Goal: Communication & Community: Answer question/provide support

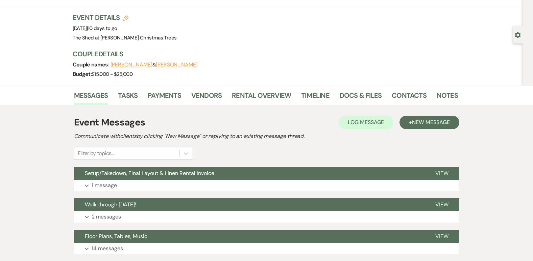
scroll to position [68, 0]
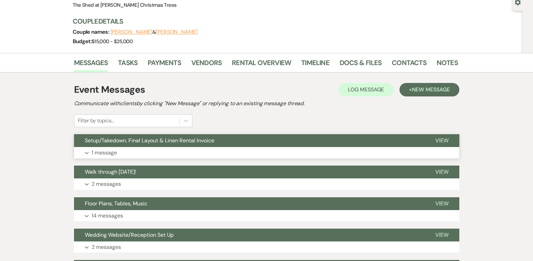
click at [116, 153] on p "1 message" at bounding box center [104, 153] width 25 height 9
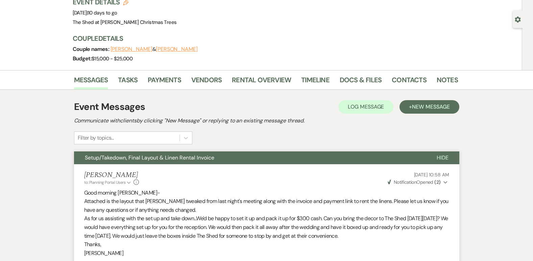
scroll to position [34, 0]
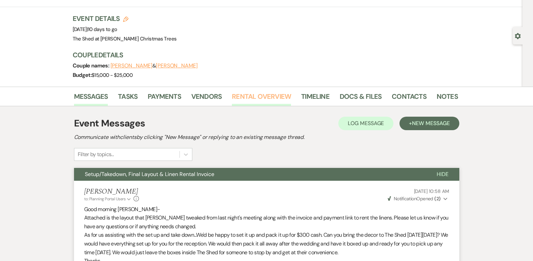
click at [252, 99] on link "Rental Overview" at bounding box center [261, 98] width 59 height 15
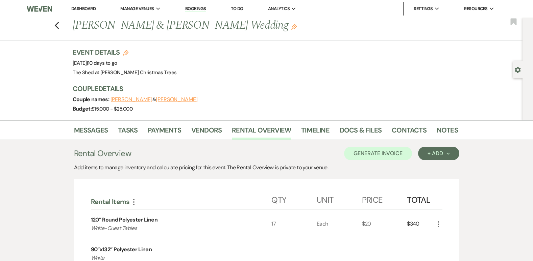
click at [93, 8] on link "Dashboard" at bounding box center [83, 9] width 24 height 6
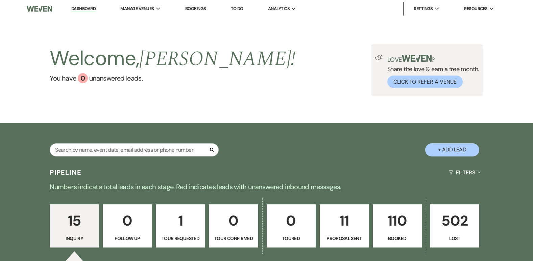
click at [396, 221] on p "110" at bounding box center [397, 221] width 40 height 23
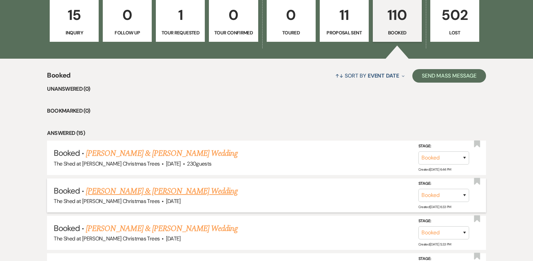
scroll to position [222, 0]
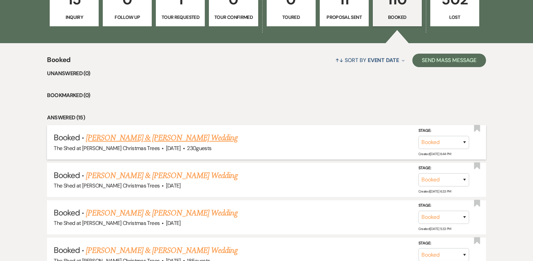
click at [150, 135] on link "Gavin Summers & Abby Lutgen's Wedding" at bounding box center [161, 138] width 151 height 12
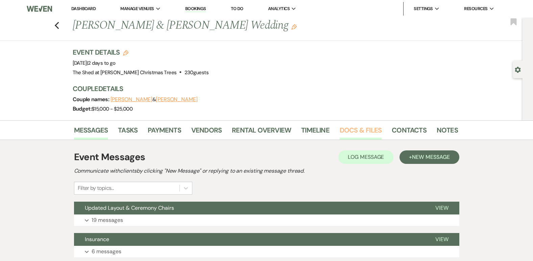
click at [350, 131] on link "Docs & Files" at bounding box center [360, 132] width 42 height 15
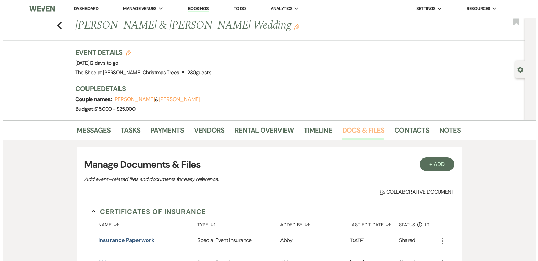
scroll to position [34, 0]
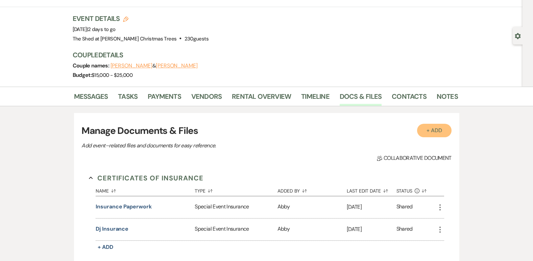
click at [434, 135] on button "+ Add" at bounding box center [434, 131] width 34 height 14
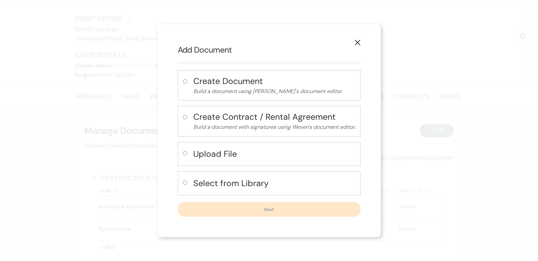
click at [184, 156] on label at bounding box center [186, 155] width 7 height 11
click at [184, 156] on input "radio" at bounding box center [185, 153] width 4 height 4
radio input "true"
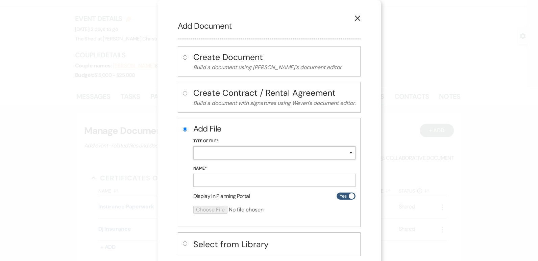
click at [204, 154] on select "Special Event Insurance Vendor Certificate of Insurance Contracts / Rental Agre…" at bounding box center [274, 153] width 162 height 13
select select "38"
click at [193, 147] on select "Special Event Insurance Vendor Certificate of Insurance Contracts / Rental Agre…" at bounding box center [274, 153] width 162 height 13
click at [218, 179] on input "Name*" at bounding box center [274, 180] width 162 height 13
type input "Excise Permit"
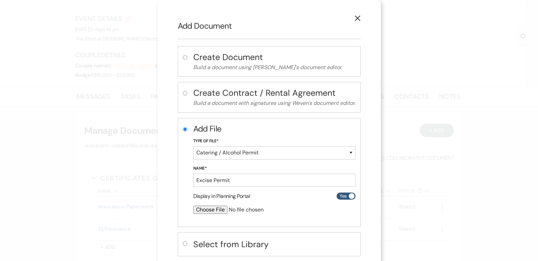
click at [203, 211] on input "file" at bounding box center [256, 210] width 126 height 8
type input "C:\fakepath\Porter Co. BOC Wedding Reception 9-26-2025.pdf"
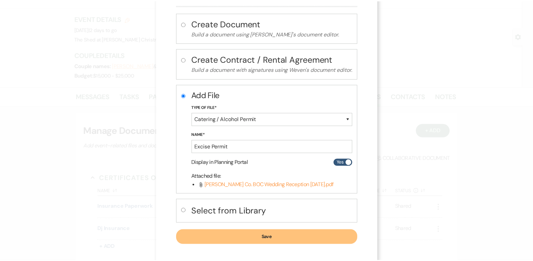
scroll to position [38, 0]
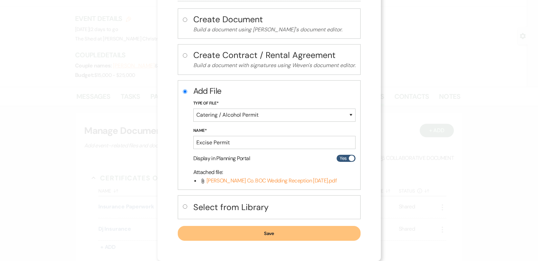
click at [311, 230] on button "Save" at bounding box center [269, 233] width 183 height 15
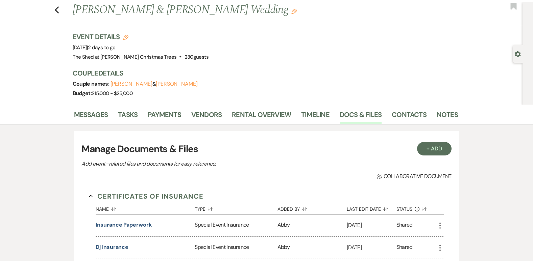
scroll to position [0, 0]
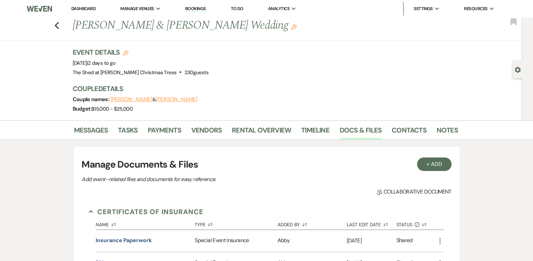
click at [90, 11] on link "Dashboard" at bounding box center [83, 9] width 24 height 6
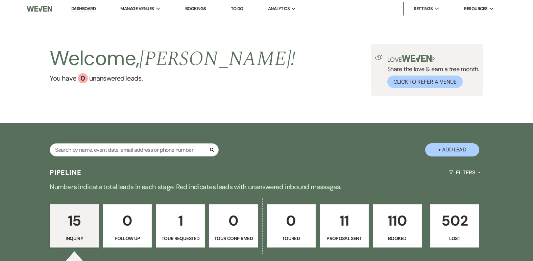
click at [394, 217] on p "110" at bounding box center [397, 221] width 40 height 23
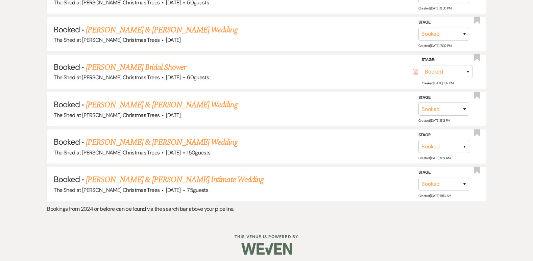
scroll to position [2997, 0]
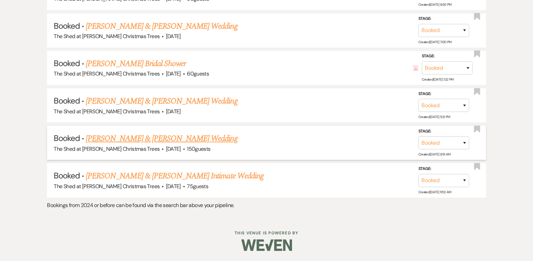
click at [172, 138] on link "Nicole Albers & Alan Baum's Wedding" at bounding box center [161, 139] width 151 height 12
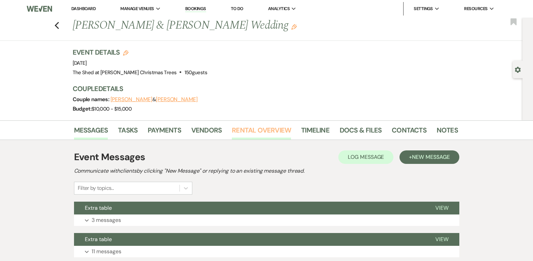
click at [242, 132] on link "Rental Overview" at bounding box center [261, 132] width 59 height 15
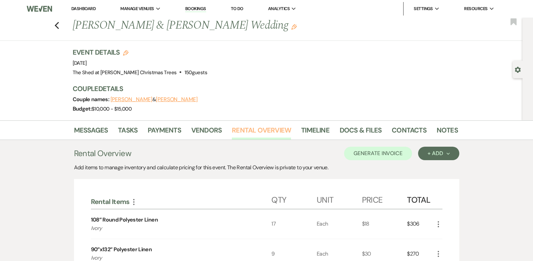
click at [246, 131] on link "Rental Overview" at bounding box center [261, 132] width 59 height 15
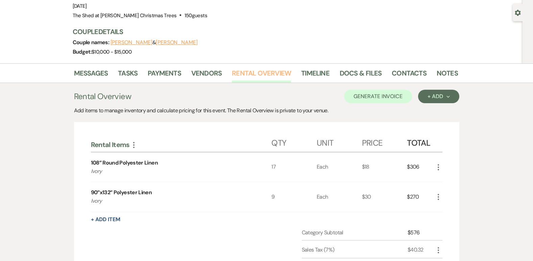
scroll to position [68, 0]
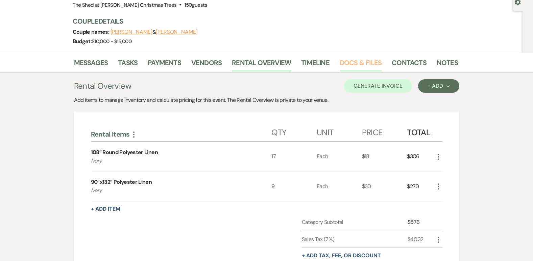
click at [351, 65] on link "Docs & Files" at bounding box center [360, 64] width 42 height 15
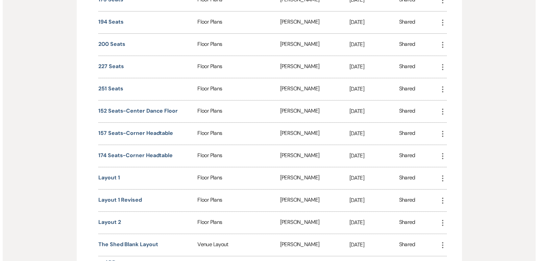
scroll to position [540, 0]
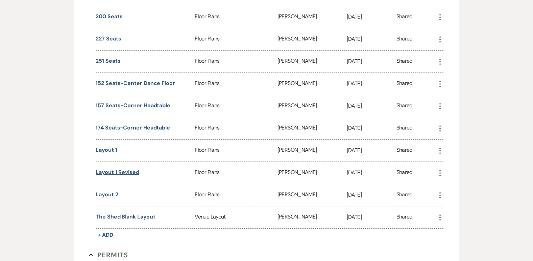
click at [117, 174] on button "Layout 1 Revised" at bounding box center [118, 173] width 44 height 8
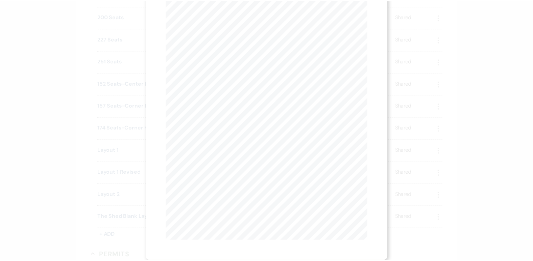
scroll to position [0, 0]
click at [369, 17] on icon "X" at bounding box center [367, 18] width 6 height 6
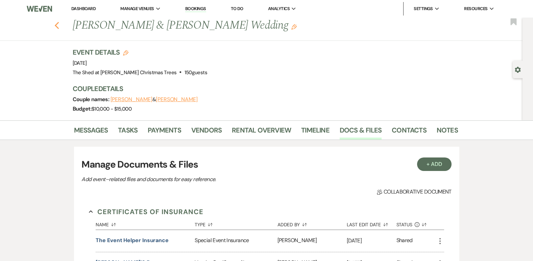
click at [59, 25] on use "button" at bounding box center [56, 25] width 4 height 7
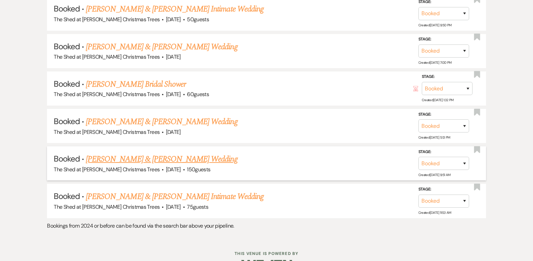
scroll to position [2988, 0]
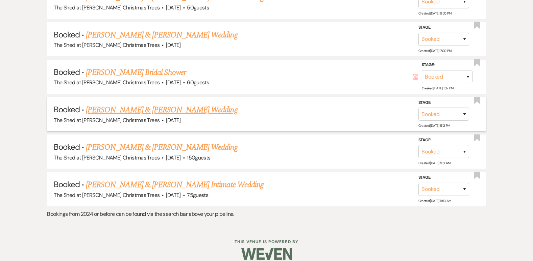
click at [140, 110] on link "Justin Cromey & Frankie Sarvis's Wedding" at bounding box center [161, 110] width 151 height 12
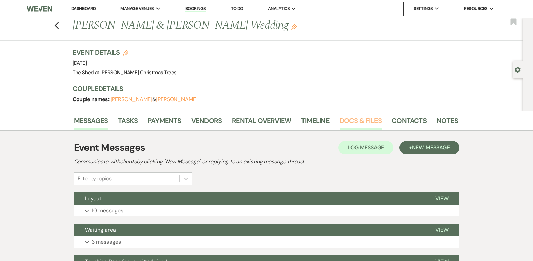
click at [371, 122] on link "Docs & Files" at bounding box center [360, 123] width 42 height 15
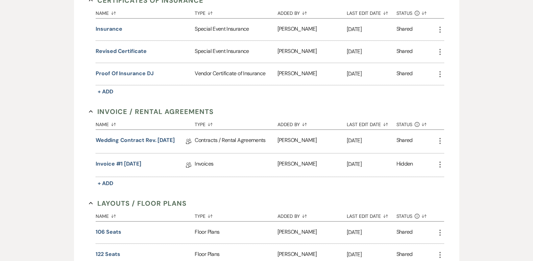
scroll to position [203, 0]
click at [124, 142] on link "Wedding Contract Rev. 01.10.2024" at bounding box center [135, 141] width 79 height 10
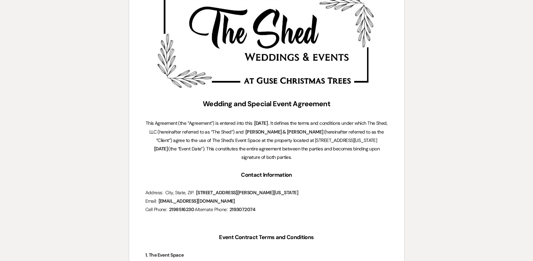
scroll to position [135, 0]
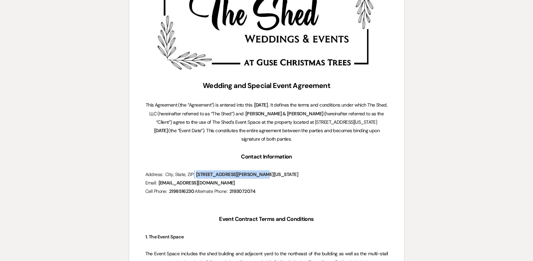
drag, startPoint x: 196, startPoint y: 174, endPoint x: 231, endPoint y: 179, distance: 35.4
click at [231, 179] on span "1009 2nd Street, LaPorte, Indiana, 46350" at bounding box center [246, 175] width 105 height 8
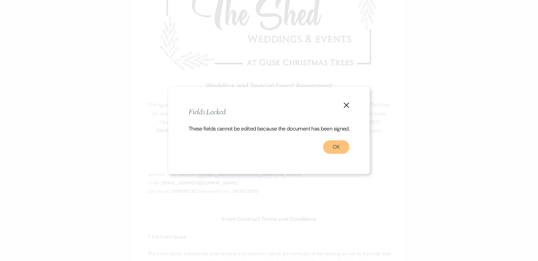
click at [334, 147] on button "OK" at bounding box center [336, 148] width 26 height 14
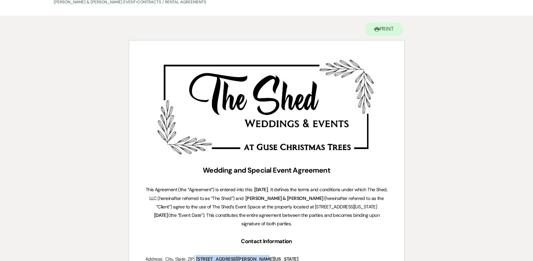
scroll to position [0, 0]
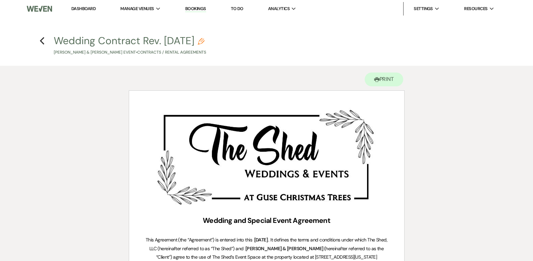
click at [46, 34] on h4 "Previous Wedding Contract Rev. 01.10.2024 Pencil Justin Cromey & Frankie Sarvis…" at bounding box center [266, 45] width 486 height 22
click at [44, 37] on use "button" at bounding box center [42, 40] width 4 height 7
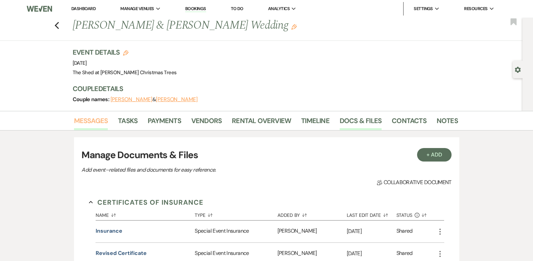
click at [96, 126] on link "Messages" at bounding box center [91, 123] width 34 height 15
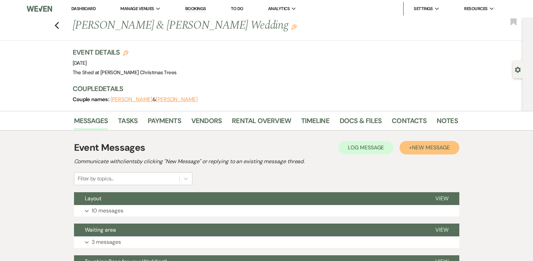
click at [424, 151] on span "New Message" at bounding box center [430, 147] width 37 height 7
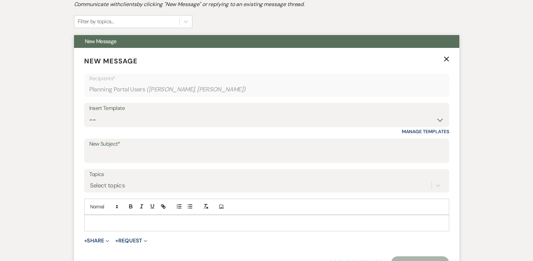
scroll to position [169, 0]
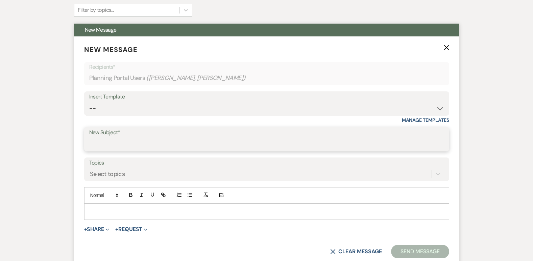
click at [129, 144] on input "New Subject*" at bounding box center [266, 144] width 355 height 13
type input "Damage Deposit Refund"
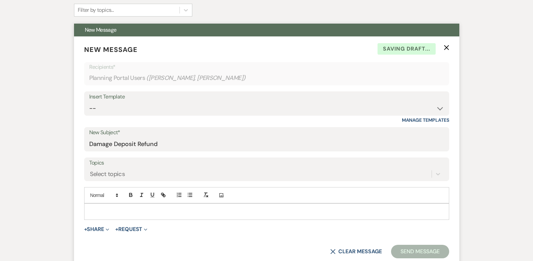
click at [151, 213] on p at bounding box center [267, 211] width 354 height 7
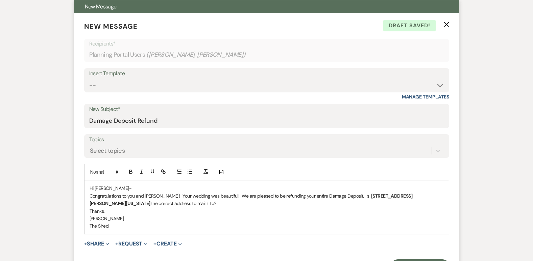
scroll to position [236, 0]
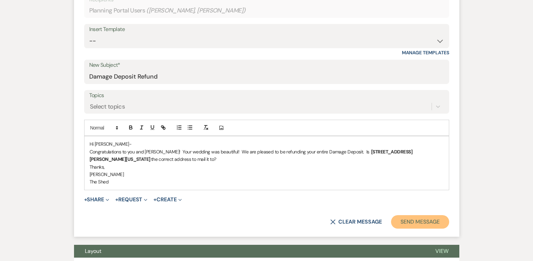
click at [400, 217] on button "Send Message" at bounding box center [420, 223] width 58 height 14
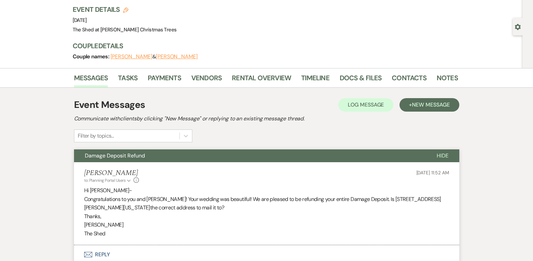
scroll to position [0, 0]
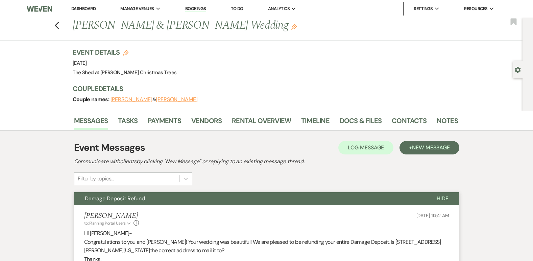
click at [62, 27] on div "Previous Justin Cromey & Frankie Sarvis's Wedding Edit Bookmark" at bounding box center [260, 29] width 526 height 23
click at [58, 28] on icon "Previous" at bounding box center [56, 26] width 5 height 8
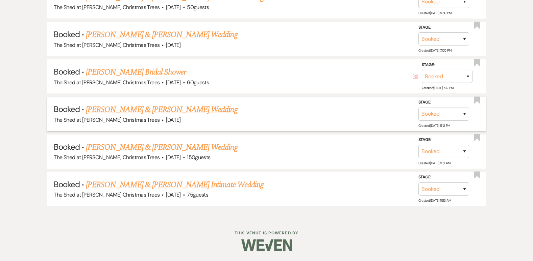
scroll to position [2988, 0]
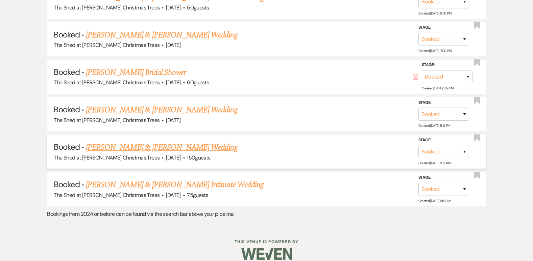
click at [130, 149] on link "Nicole Albers & Alan Baum's Wedding" at bounding box center [161, 148] width 151 height 12
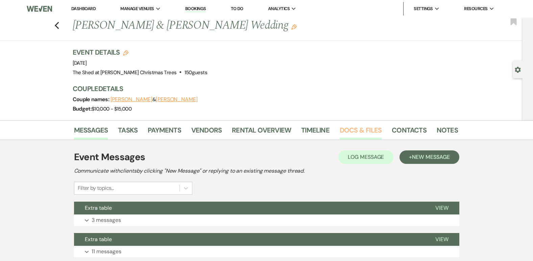
click at [371, 132] on link "Docs & Files" at bounding box center [360, 132] width 42 height 15
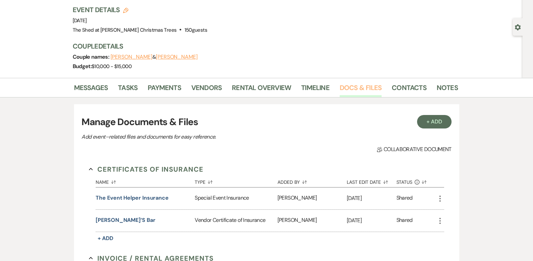
scroll to position [135, 0]
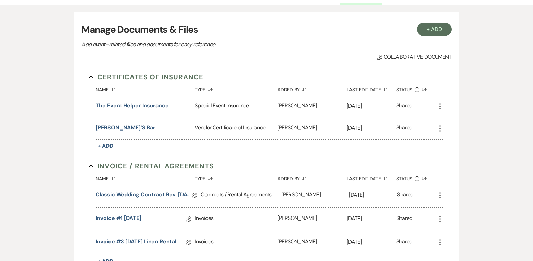
click at [123, 193] on link "Classic Wedding Contract Rev. 09.25.2024" at bounding box center [144, 196] width 96 height 10
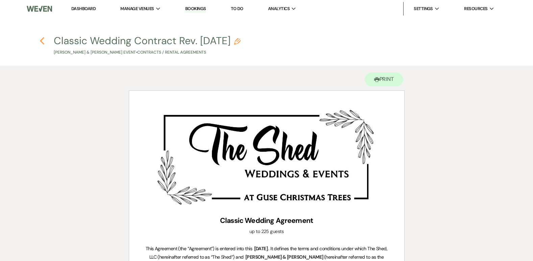
click at [41, 39] on icon "Previous" at bounding box center [42, 41] width 5 height 8
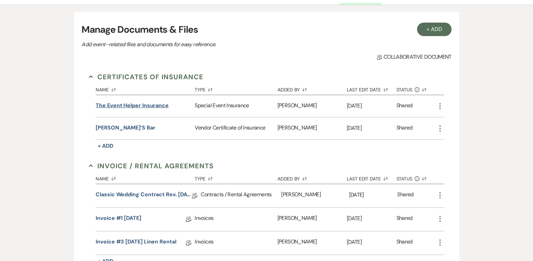
click at [125, 104] on button "The Event Helper Insurance" at bounding box center [132, 106] width 73 height 8
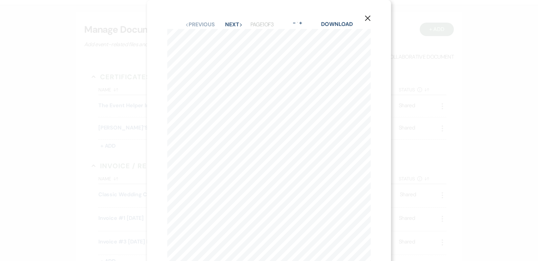
click at [363, 20] on button "X" at bounding box center [367, 18] width 10 height 12
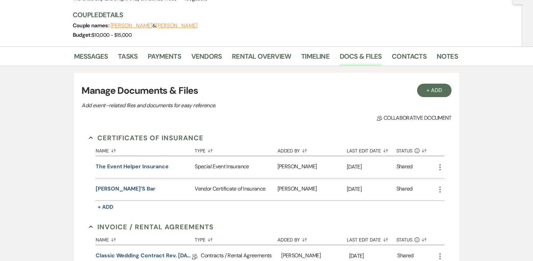
scroll to position [0, 0]
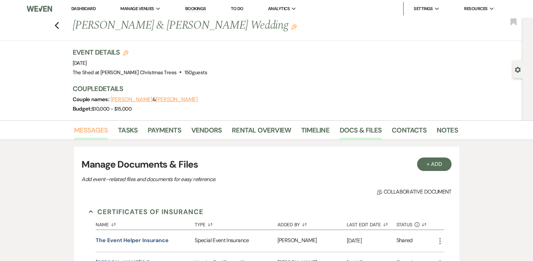
click at [92, 128] on link "Messages" at bounding box center [91, 132] width 34 height 15
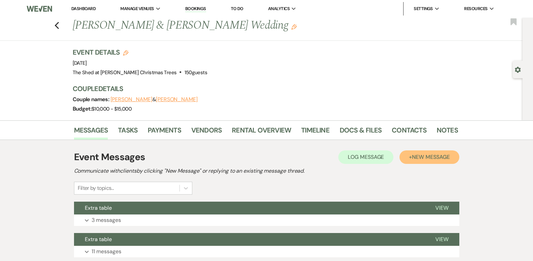
click at [436, 155] on span "New Message" at bounding box center [430, 157] width 37 height 7
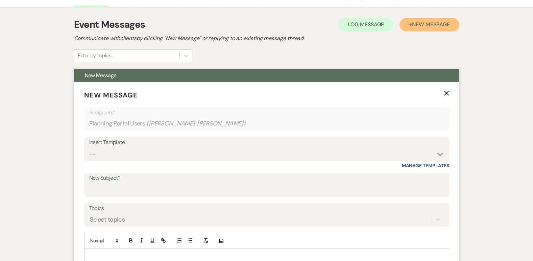
scroll to position [135, 0]
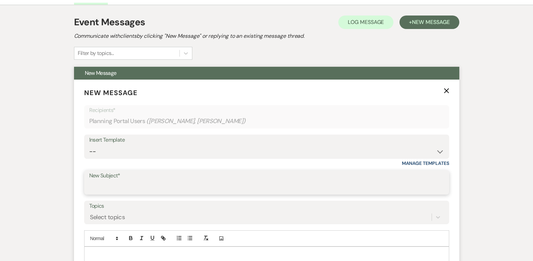
click at [148, 184] on input "New Subject*" at bounding box center [266, 187] width 355 height 13
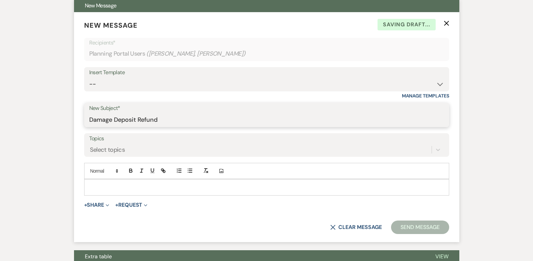
type input "Damage Deposit Refund"
click at [144, 190] on p at bounding box center [267, 187] width 354 height 7
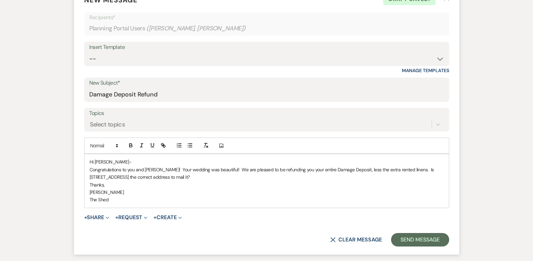
scroll to position [236, 0]
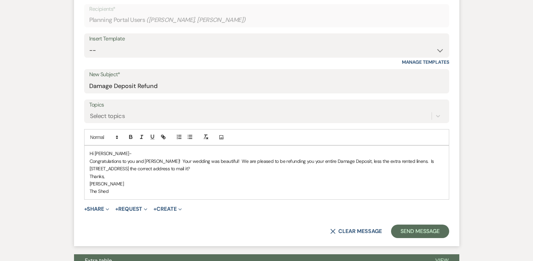
click at [153, 182] on p "[PERSON_NAME]" at bounding box center [267, 183] width 354 height 7
click at [285, 164] on p "Congratulations to you and Alan! Your wedding was beautiful! We are pleased to …" at bounding box center [267, 165] width 354 height 15
click at [420, 237] on button "Send Message" at bounding box center [420, 232] width 58 height 14
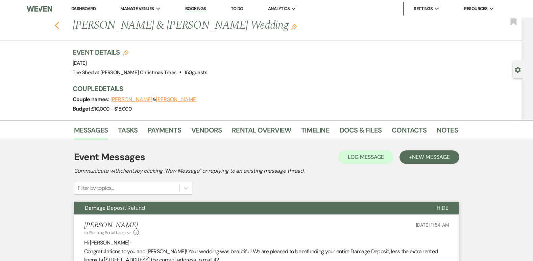
click at [59, 24] on use "button" at bounding box center [56, 25] width 4 height 7
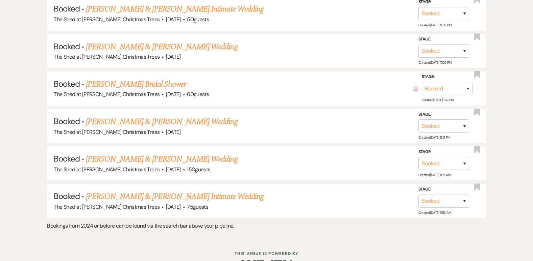
scroll to position [2988, 0]
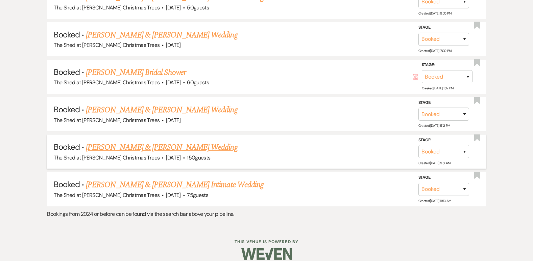
click at [125, 150] on link "Nicole Albers & Alan Baum's Wedding" at bounding box center [161, 148] width 151 height 12
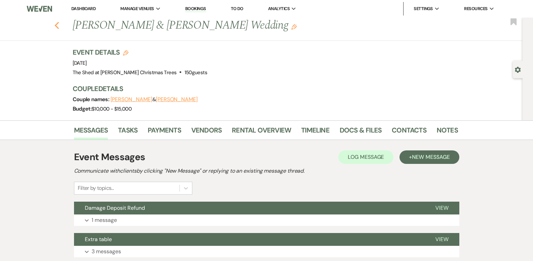
click at [58, 27] on icon "Previous" at bounding box center [56, 26] width 5 height 8
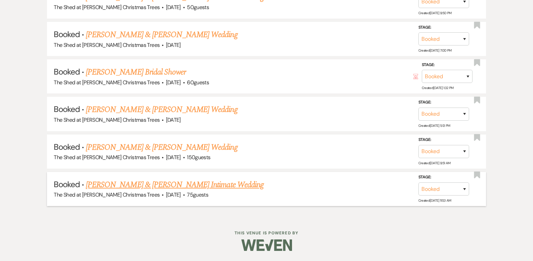
scroll to position [2988, 0]
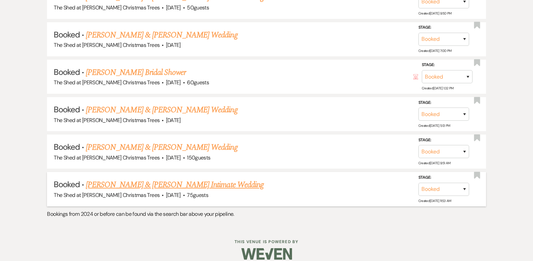
click at [154, 186] on link "Steven Leonard & Maggie Meyer's Intimate Wedding" at bounding box center [175, 185] width 178 height 12
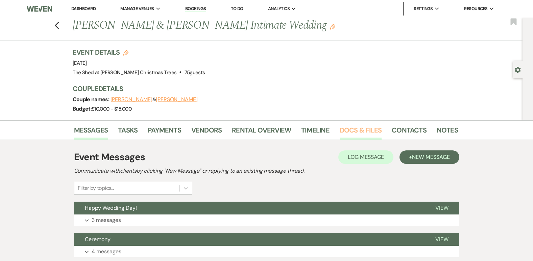
click at [364, 130] on link "Docs & Files" at bounding box center [360, 132] width 42 height 15
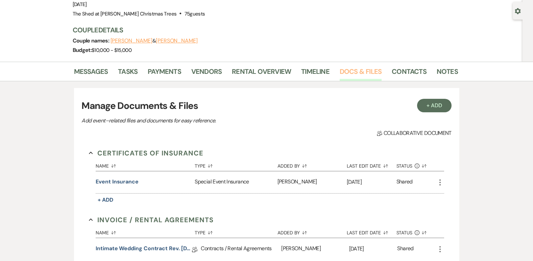
scroll to position [68, 0]
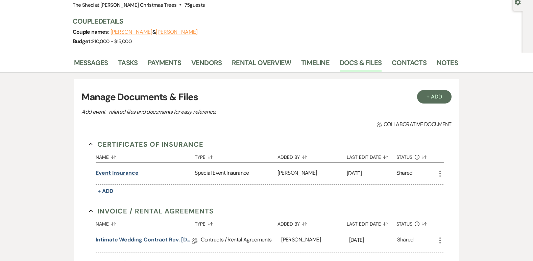
click at [130, 174] on button "Event insurance" at bounding box center [117, 173] width 43 height 8
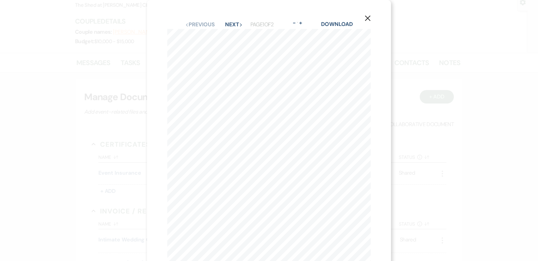
click at [365, 17] on icon "X" at bounding box center [367, 18] width 6 height 6
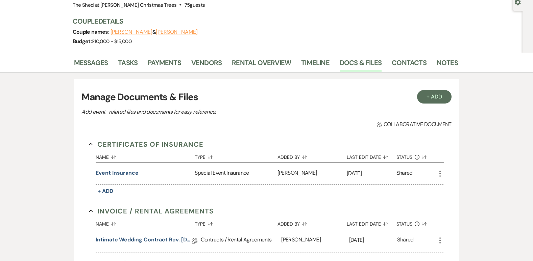
click at [137, 240] on link "Intimate Wedding Contract Rev. 09.25.2024" at bounding box center [144, 241] width 96 height 10
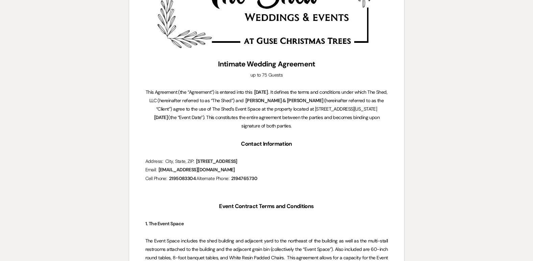
scroll to position [169, 0]
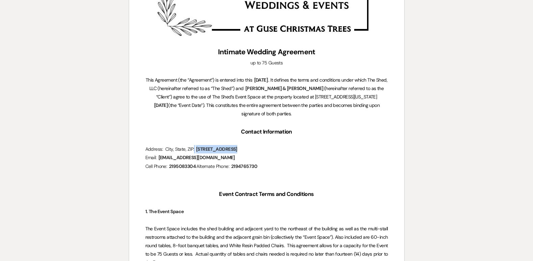
drag, startPoint x: 196, startPoint y: 148, endPoint x: 231, endPoint y: 148, distance: 34.8
click at [231, 148] on span "406 Sturdy Road A2 Valparaiso, IN 46383" at bounding box center [216, 150] width 43 height 8
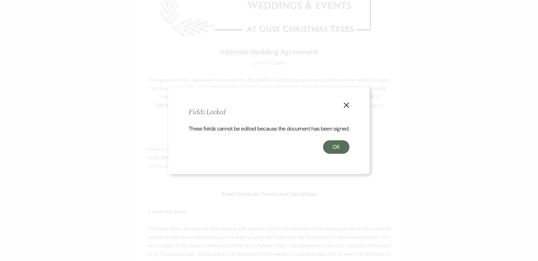
click at [334, 141] on div "These fields cannot be edited because the document has been signed." at bounding box center [268, 133] width 161 height 16
click at [320, 151] on div "OK" at bounding box center [268, 148] width 161 height 14
click at [331, 148] on button "OK" at bounding box center [336, 148] width 26 height 14
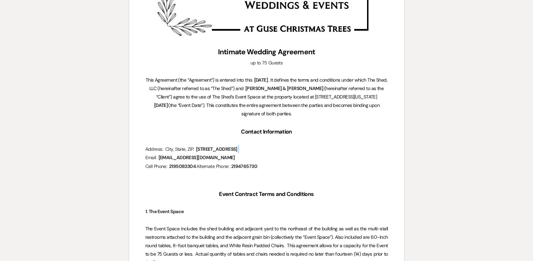
click at [285, 146] on p "Address: City, State, ZIP: ﻿ 406 Sturdy Road A2 Valparaiso, IN 46383 ﻿" at bounding box center [266, 149] width 243 height 8
click at [238, 150] on span "406 Sturdy Road A2 Valparaiso, IN 46383" at bounding box center [216, 150] width 43 height 8
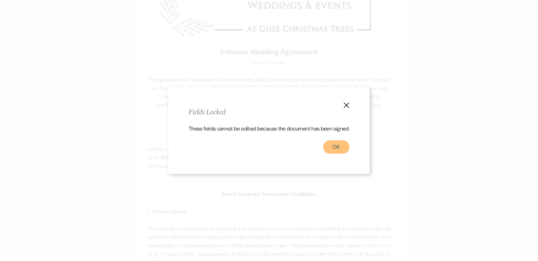
drag, startPoint x: 281, startPoint y: 150, endPoint x: 336, endPoint y: 154, distance: 55.5
click at [336, 154] on button "OK" at bounding box center [336, 148] width 26 height 14
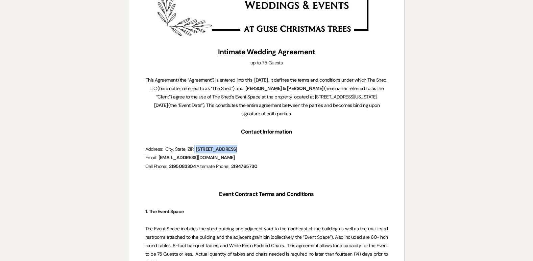
copy p
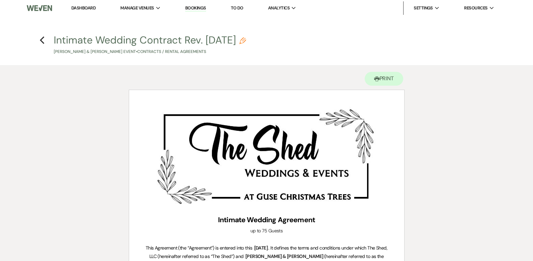
scroll to position [0, 0]
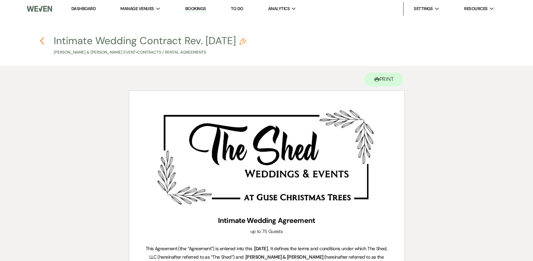
click at [43, 41] on icon "Previous" at bounding box center [42, 41] width 5 height 8
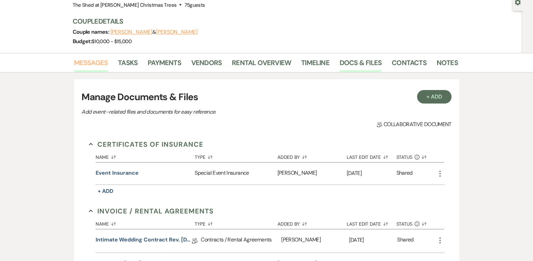
click at [97, 64] on link "Messages" at bounding box center [91, 64] width 34 height 15
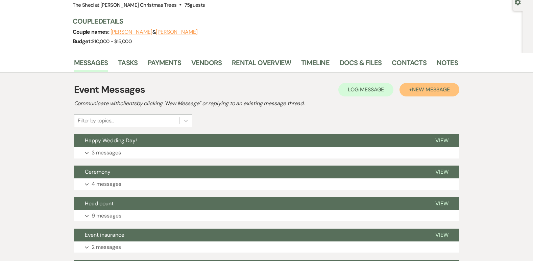
click at [421, 90] on span "New Message" at bounding box center [430, 89] width 37 height 7
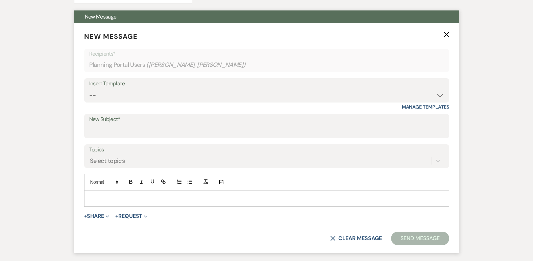
scroll to position [203, 0]
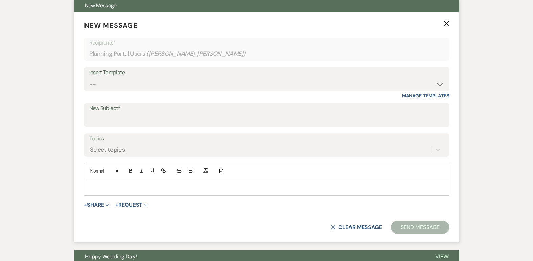
click at [177, 111] on label "New Subject*" at bounding box center [266, 109] width 355 height 10
click at [177, 113] on input "New Subject*" at bounding box center [266, 119] width 355 height 13
type input "Damage Deposit Refund"
click at [150, 186] on p at bounding box center [267, 187] width 354 height 7
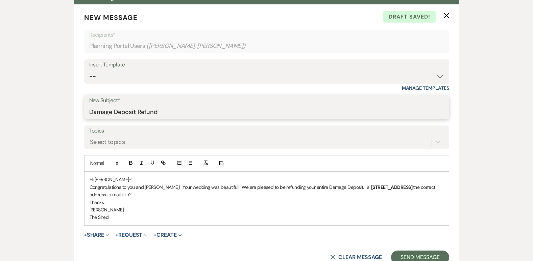
scroll to position [169, 0]
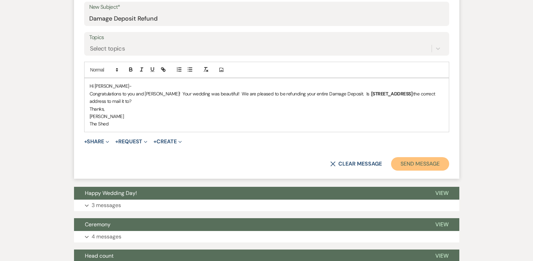
click at [424, 159] on button "Send Message" at bounding box center [420, 164] width 58 height 14
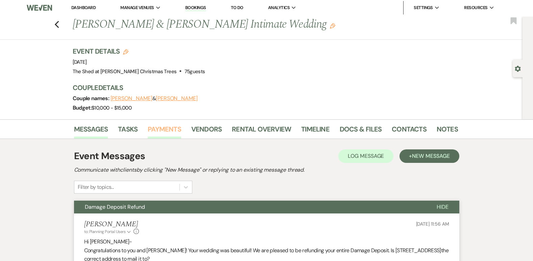
scroll to position [0, 0]
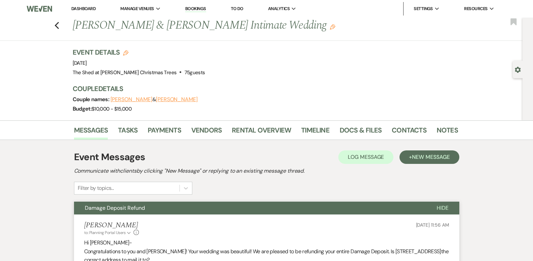
click at [84, 11] on link "Dashboard" at bounding box center [83, 9] width 24 height 6
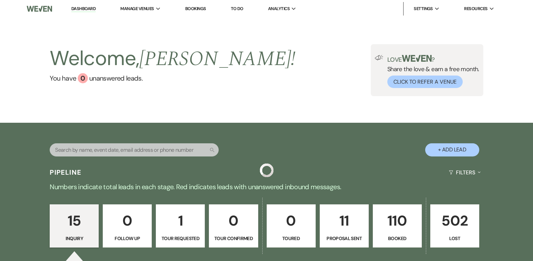
click at [84, 6] on link "Dashboard" at bounding box center [83, 9] width 24 height 6
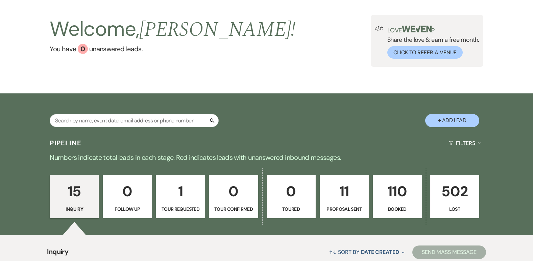
scroll to position [68, 0]
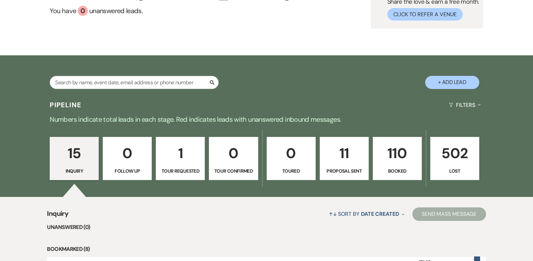
click at [391, 155] on p "110" at bounding box center [397, 153] width 40 height 23
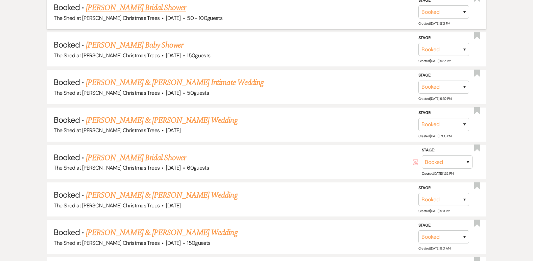
scroll to position [2997, 0]
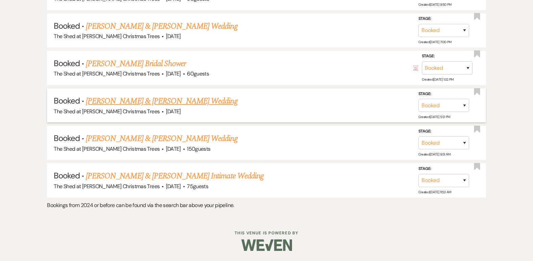
click at [163, 99] on link "Justin Cromey & Frankie Sarvis's Wedding" at bounding box center [161, 101] width 151 height 12
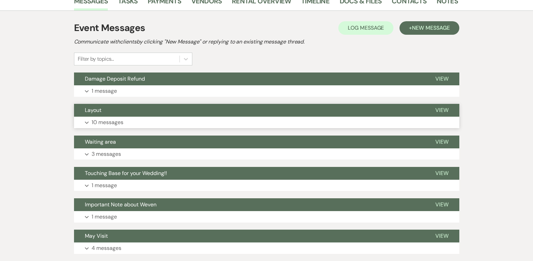
scroll to position [123, 0]
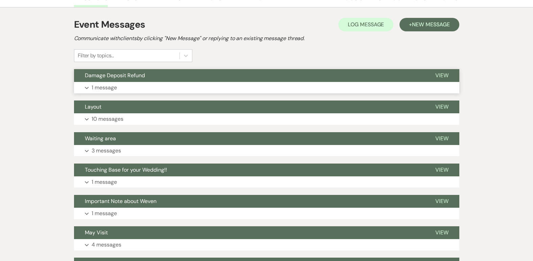
click at [100, 89] on p "1 message" at bounding box center [104, 87] width 25 height 9
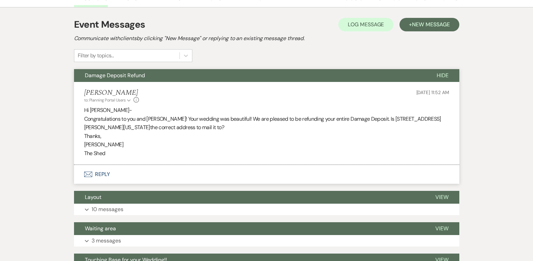
click at [436, 99] on div "Sep 23, 2025, 11:52 AM" at bounding box center [432, 96] width 33 height 15
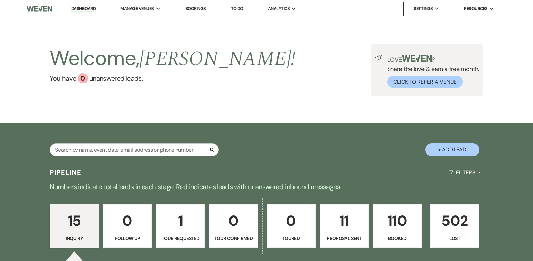
click at [407, 228] on p "110" at bounding box center [397, 221] width 40 height 23
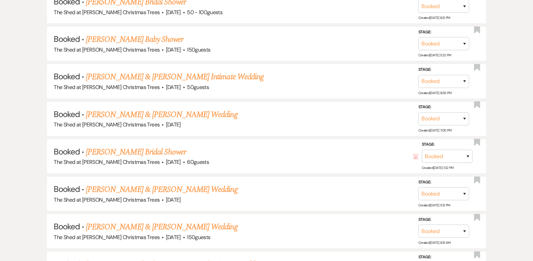
scroll to position [2972, 0]
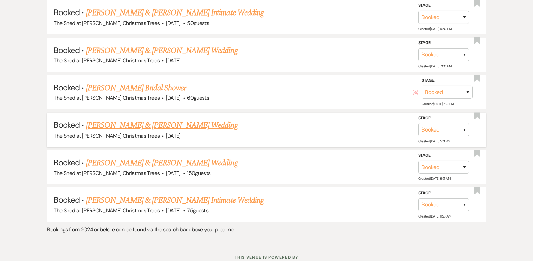
click at [157, 124] on link "Justin Cromey & Frankie Sarvis's Wedding" at bounding box center [161, 126] width 151 height 12
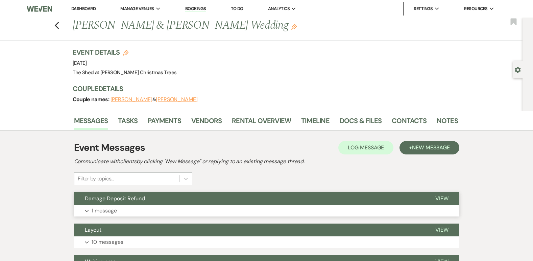
click at [107, 208] on p "1 message" at bounding box center [104, 211] width 25 height 9
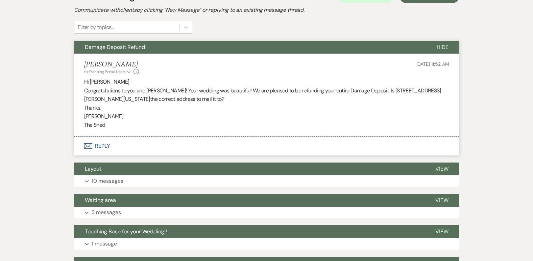
scroll to position [169, 0]
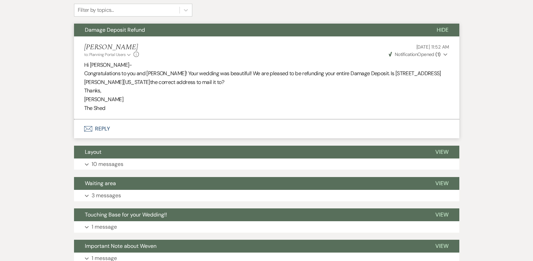
click at [411, 53] on span "Notification" at bounding box center [406, 54] width 23 height 6
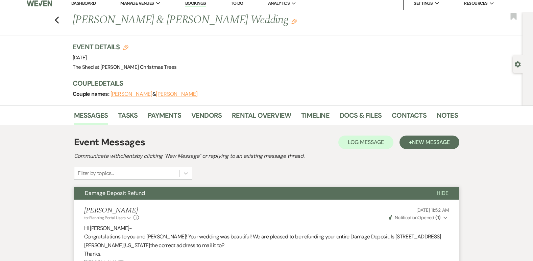
scroll to position [0, 0]
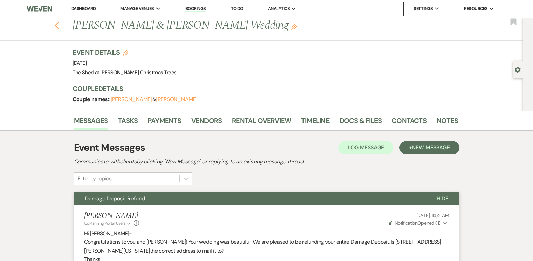
click at [59, 26] on icon "Previous" at bounding box center [56, 26] width 5 height 8
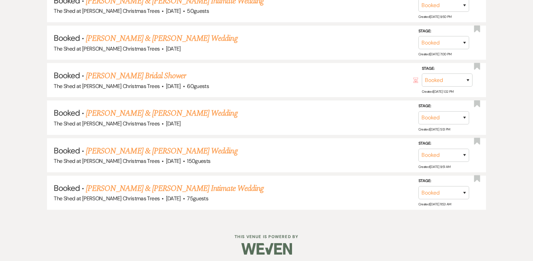
scroll to position [2984, 0]
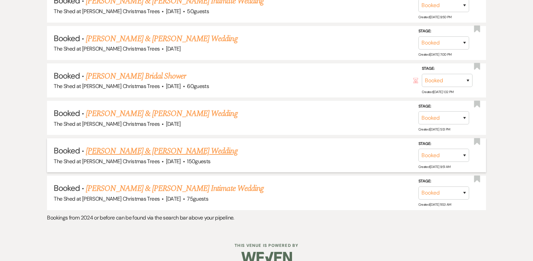
click at [133, 154] on link "Nicole Albers & Alan Baum's Wedding" at bounding box center [161, 151] width 151 height 12
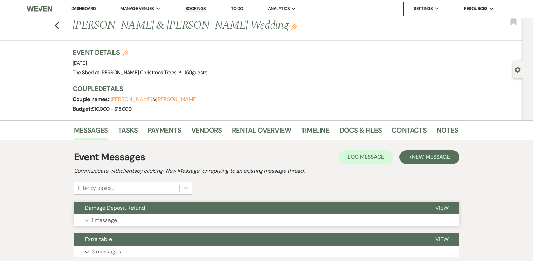
click at [102, 221] on p "1 message" at bounding box center [104, 220] width 25 height 9
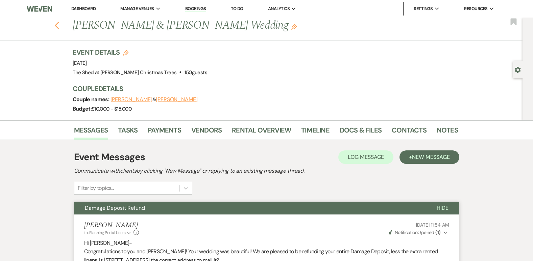
click at [59, 26] on icon "Previous" at bounding box center [56, 26] width 5 height 8
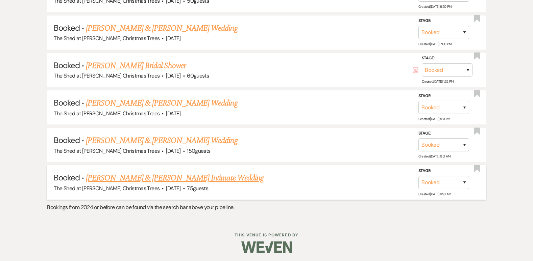
scroll to position [2997, 0]
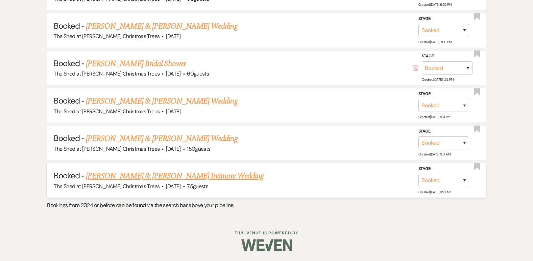
click at [115, 176] on link "Steven Leonard & Maggie Meyer's Intimate Wedding" at bounding box center [175, 176] width 178 height 12
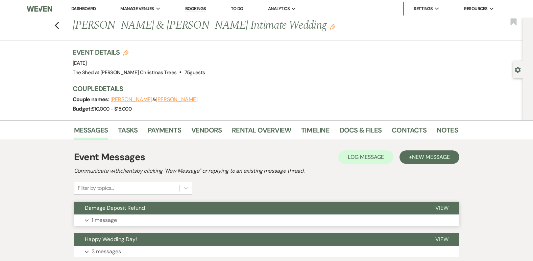
click at [113, 221] on p "1 message" at bounding box center [104, 220] width 25 height 9
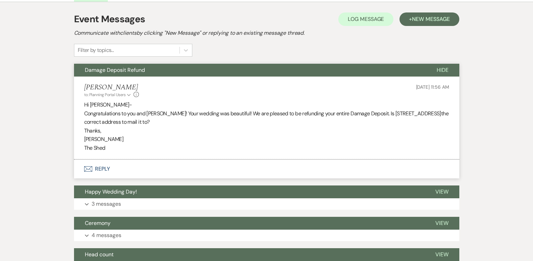
scroll to position [169, 0]
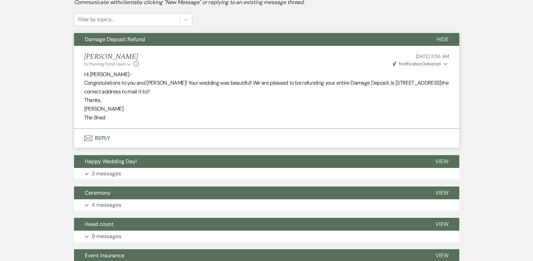
click at [446, 63] on icon "Expand" at bounding box center [445, 64] width 4 height 5
click at [446, 63] on icon "Collapse" at bounding box center [445, 64] width 4 height 5
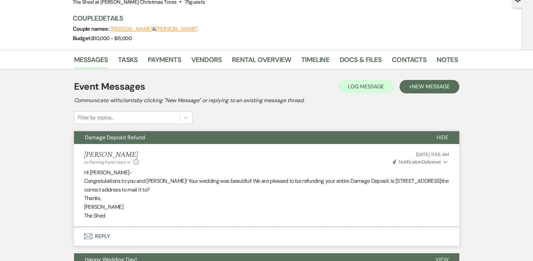
scroll to position [0, 0]
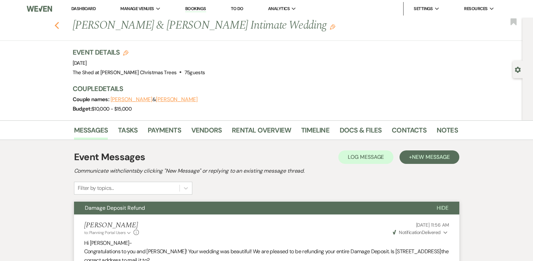
click at [59, 25] on use "button" at bounding box center [56, 25] width 4 height 7
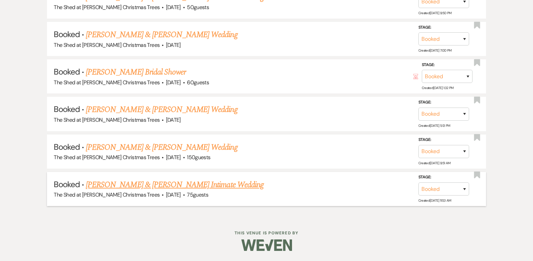
scroll to position [2988, 0]
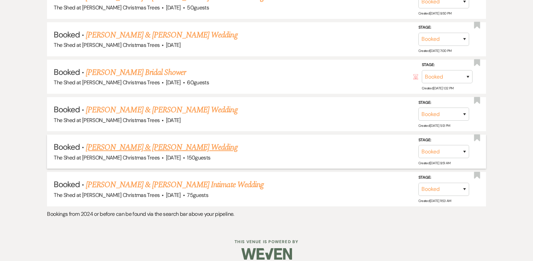
click at [113, 154] on div "The Shed at Guse Christmas Trees · Sep 19, 2025 · 150 guests" at bounding box center [266, 158] width 425 height 9
click at [116, 150] on link "Nicole Albers & Alan Baum's Wedding" at bounding box center [161, 148] width 151 height 12
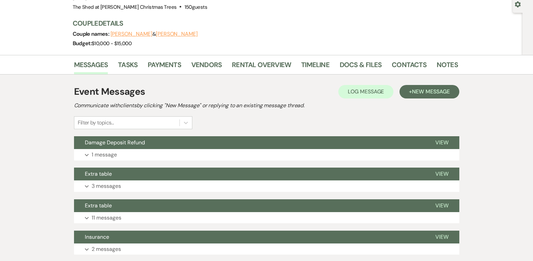
scroll to position [101, 0]
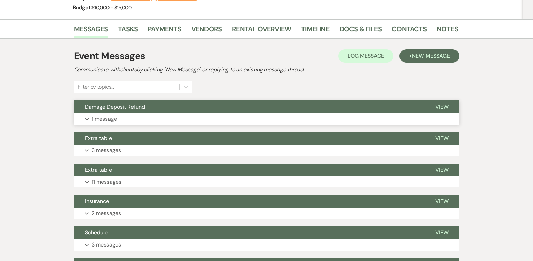
click at [108, 113] on button "Damage Deposit Refund" at bounding box center [249, 107] width 350 height 13
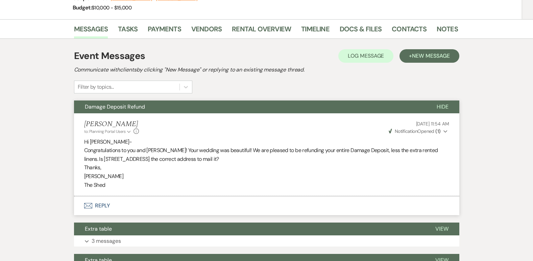
click at [443, 131] on icon "Expand" at bounding box center [445, 131] width 4 height 5
click at [443, 131] on icon "Collapse" at bounding box center [445, 131] width 4 height 5
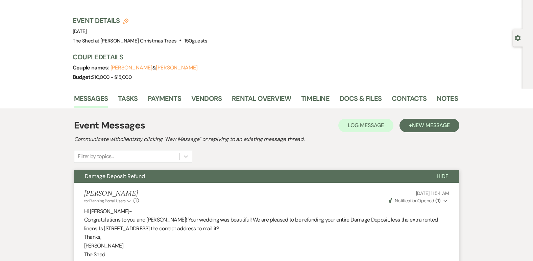
scroll to position [0, 0]
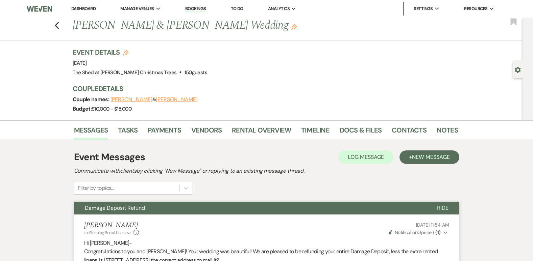
click at [80, 8] on link "Dashboard" at bounding box center [83, 9] width 24 height 6
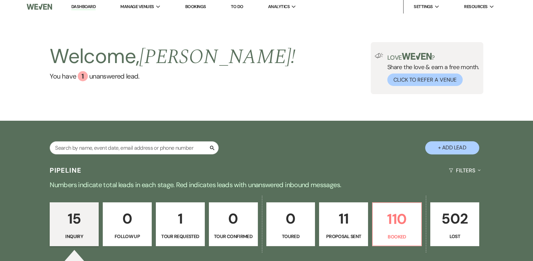
scroll to position [101, 0]
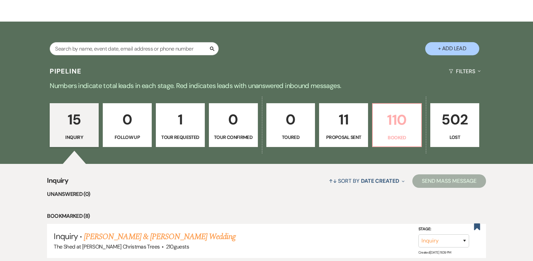
click at [398, 138] on p "Booked" at bounding box center [397, 137] width 40 height 7
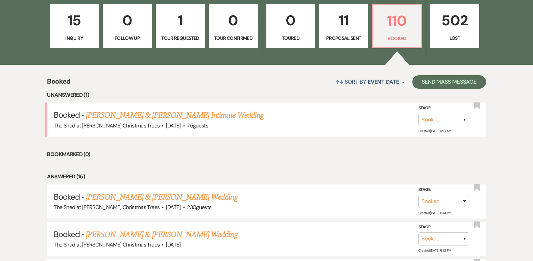
scroll to position [236, 0]
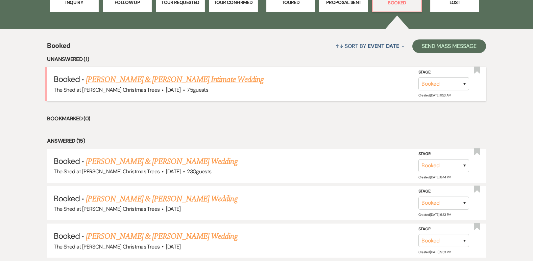
click at [189, 80] on link "Steven Leonard & Maggie Meyer's Intimate Wedding" at bounding box center [175, 80] width 178 height 12
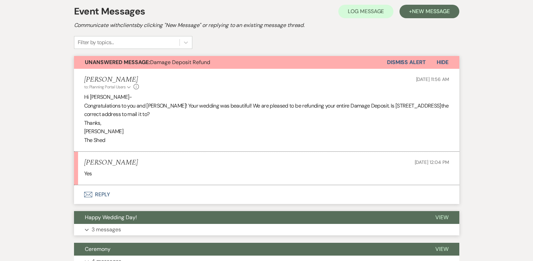
scroll to position [135, 0]
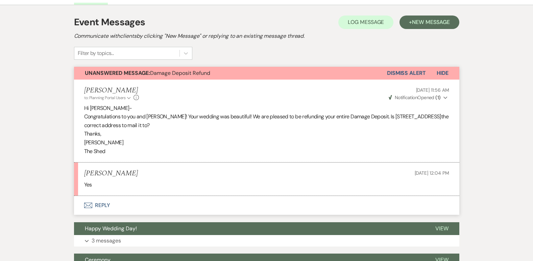
click at [416, 72] on button "Dismiss Alert" at bounding box center [406, 73] width 39 height 13
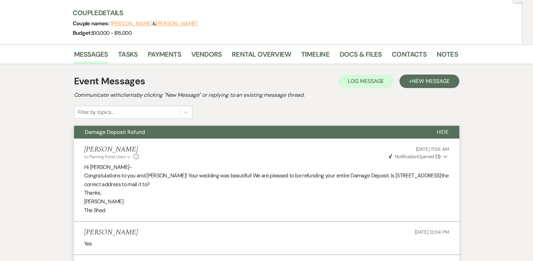
scroll to position [0, 0]
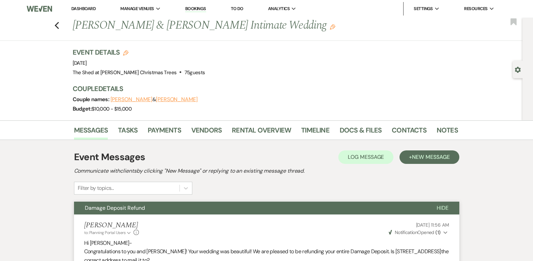
click at [84, 7] on link "Dashboard" at bounding box center [83, 9] width 24 height 6
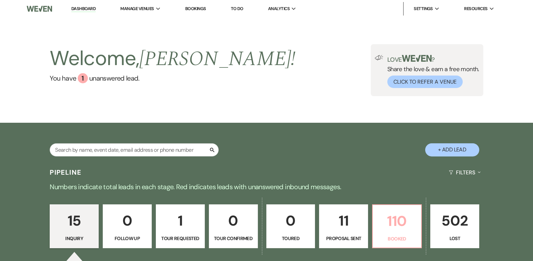
click at [404, 246] on link "110 Booked" at bounding box center [397, 227] width 50 height 44
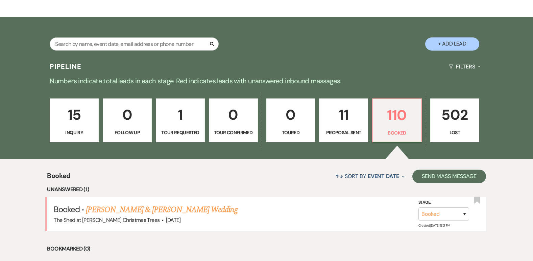
scroll to position [203, 0]
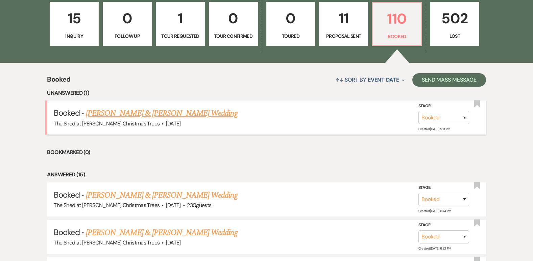
click at [182, 112] on link "Justin Cromey & Frankie Sarvis's Wedding" at bounding box center [161, 113] width 151 height 12
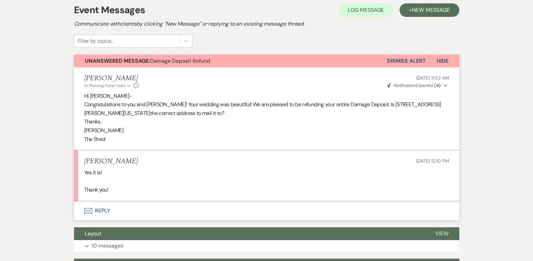
scroll to position [135, 0]
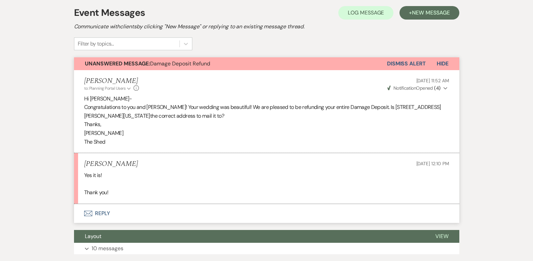
click at [403, 66] on button "Dismiss Alert" at bounding box center [406, 63] width 39 height 13
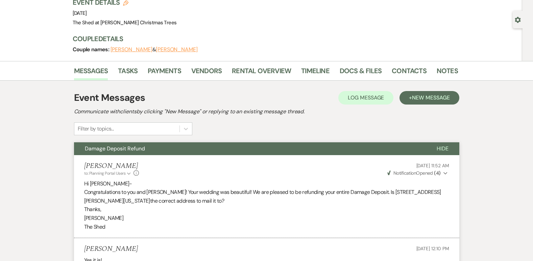
scroll to position [0, 0]
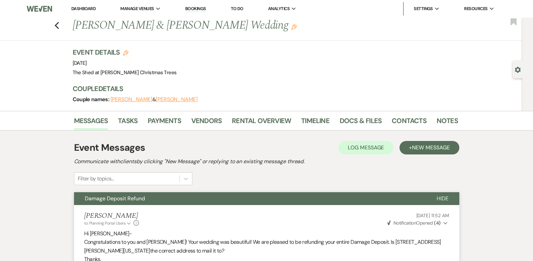
click at [83, 11] on link "Dashboard" at bounding box center [83, 9] width 24 height 6
